Goal: Transaction & Acquisition: Book appointment/travel/reservation

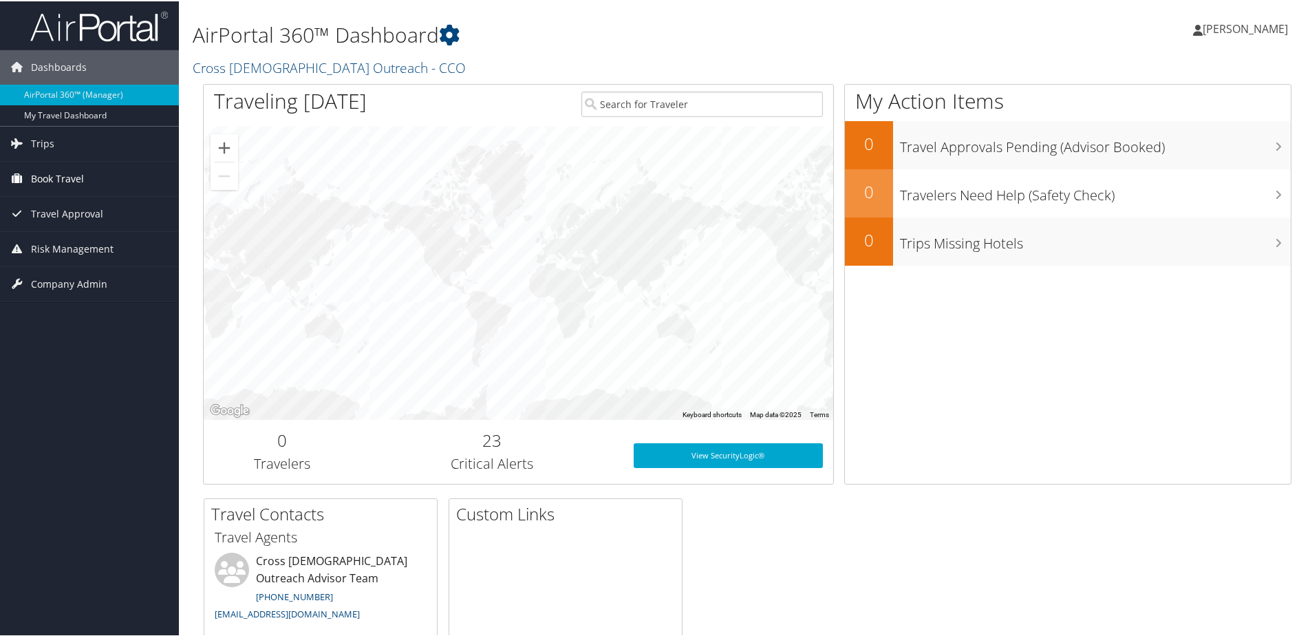
click at [71, 173] on span "Book Travel" at bounding box center [57, 177] width 53 height 34
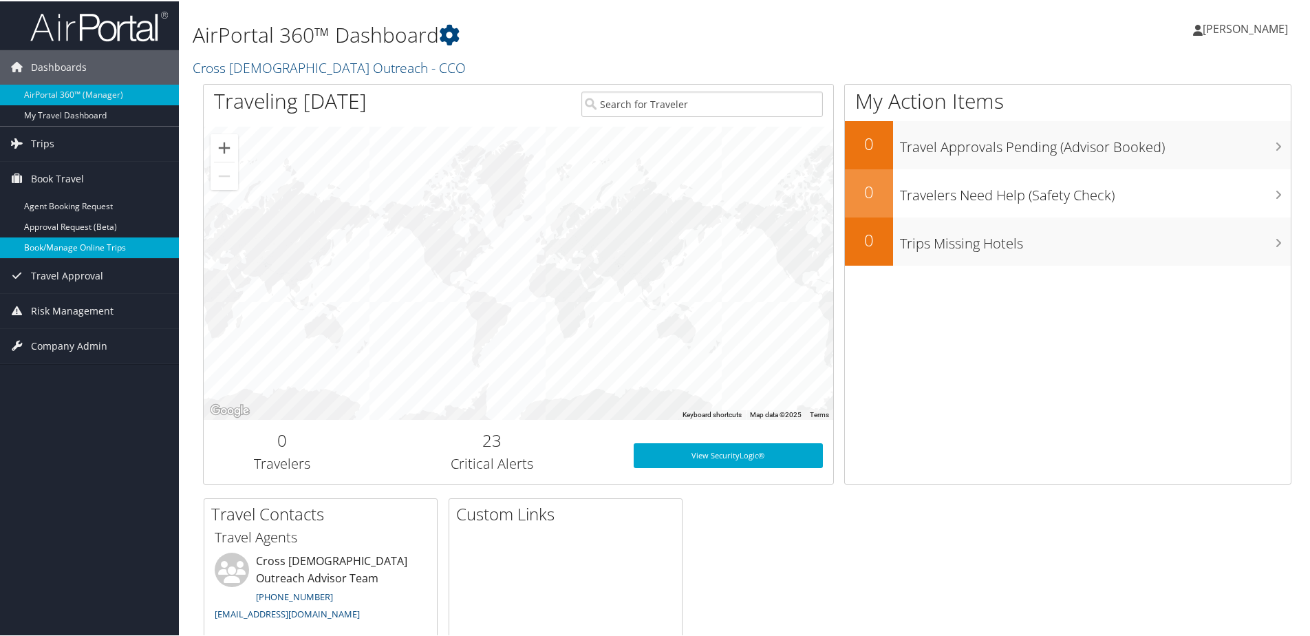
click at [65, 248] on link "Book/Manage Online Trips" at bounding box center [89, 246] width 179 height 21
